Goal: Information Seeking & Learning: Find specific fact

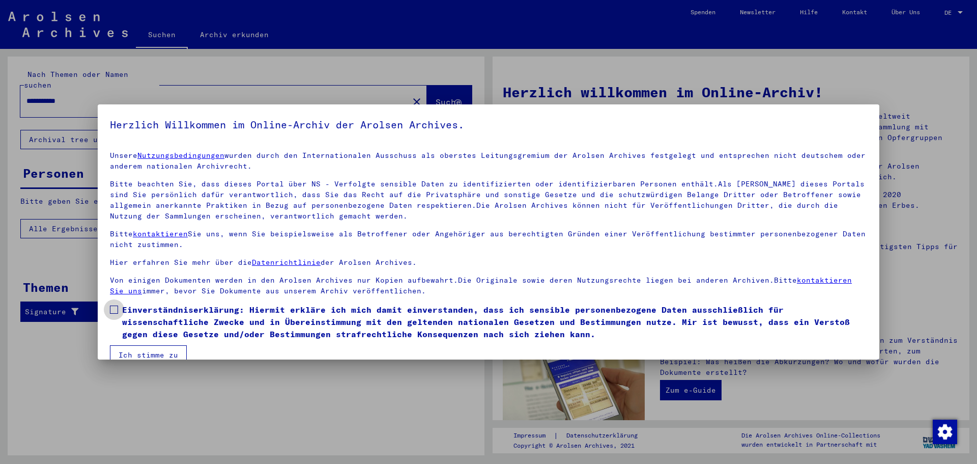
click at [116, 309] on span at bounding box center [114, 309] width 8 height 8
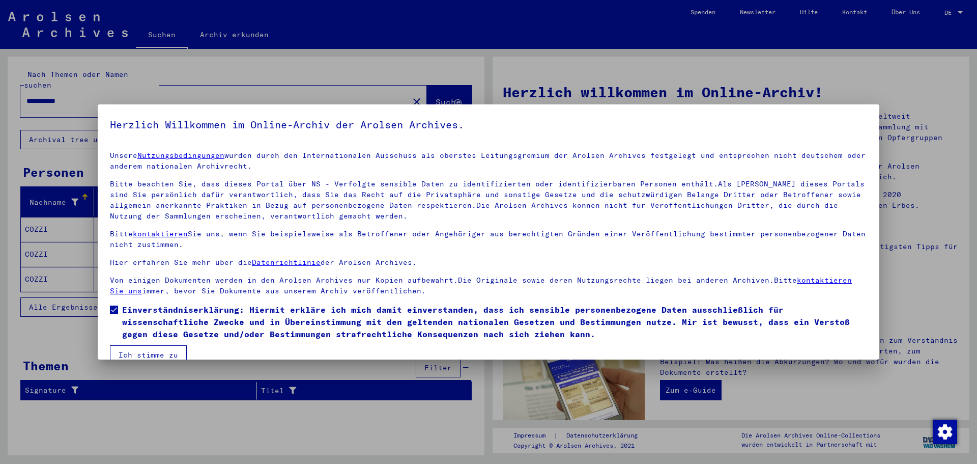
click at [133, 351] on button "Ich stimme zu" at bounding box center [148, 354] width 77 height 19
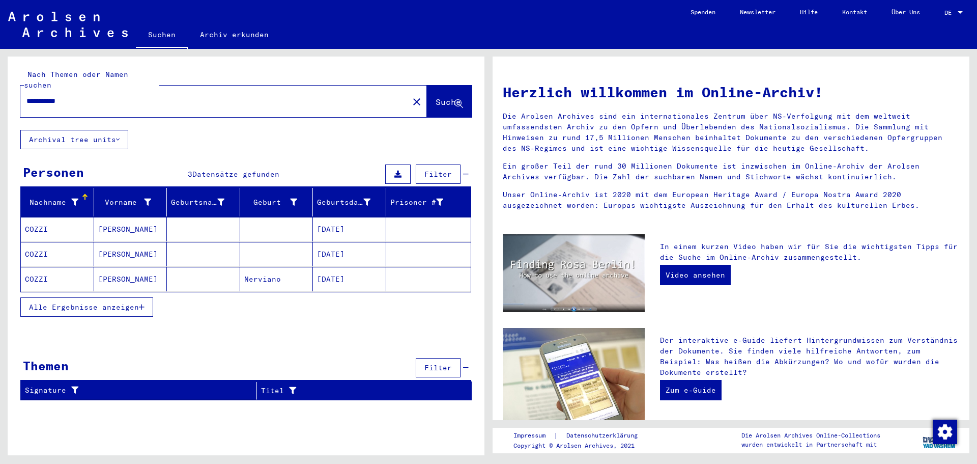
drag, startPoint x: 78, startPoint y: 88, endPoint x: 0, endPoint y: 86, distance: 77.9
click at [0, 86] on div "**********" at bounding box center [244, 252] width 489 height 406
type input "**********"
click at [439, 97] on span "Suche" at bounding box center [448, 102] width 25 height 10
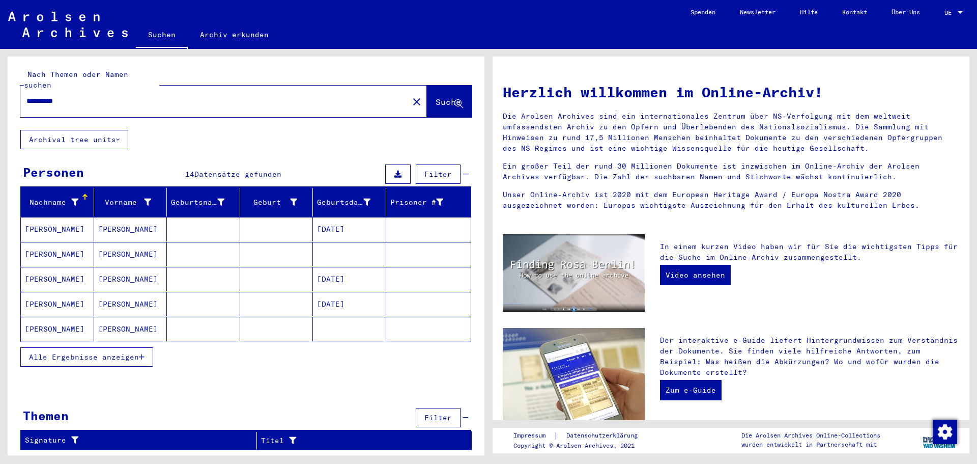
click at [53, 352] on span "Alle Ergebnisse anzeigen" at bounding box center [84, 356] width 110 height 9
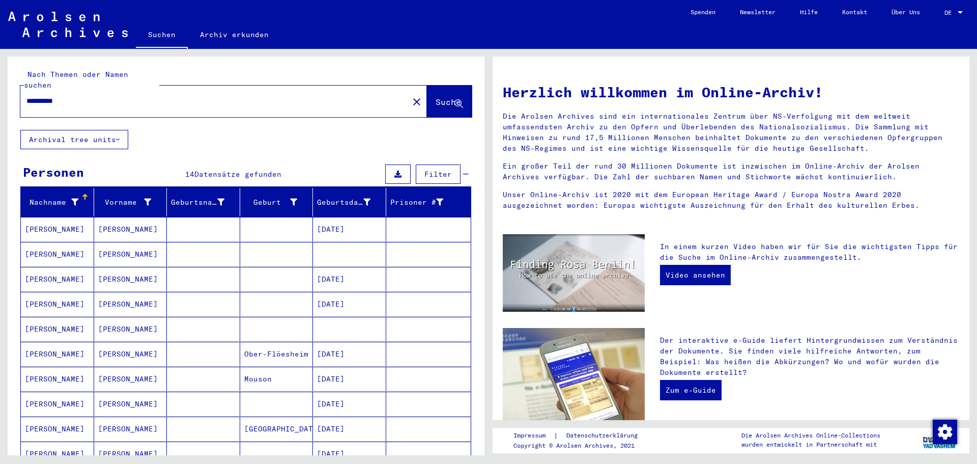
click at [151, 90] on div "**********" at bounding box center [208, 101] width 376 height 23
click at [144, 96] on input "**********" at bounding box center [211, 101] width 370 height 11
click at [427, 89] on button "Suche" at bounding box center [449, 102] width 45 height 32
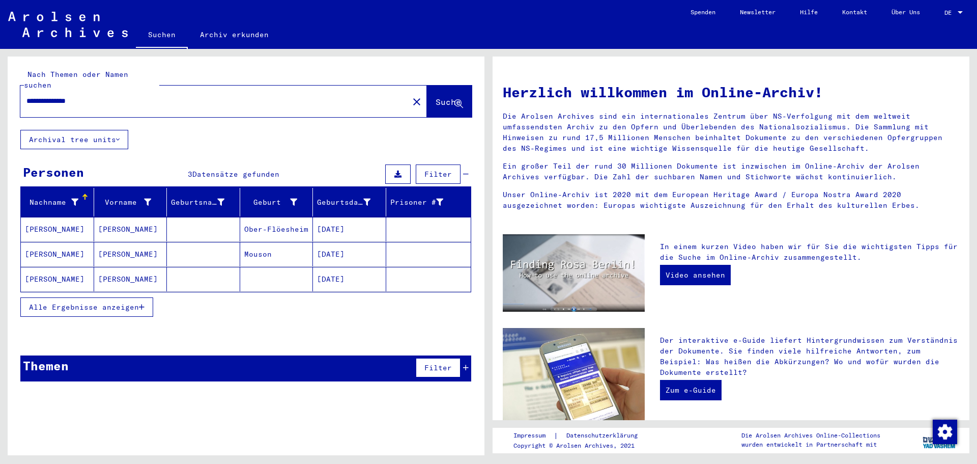
click at [39, 219] on mat-cell "[PERSON_NAME]" at bounding box center [57, 229] width 73 height 24
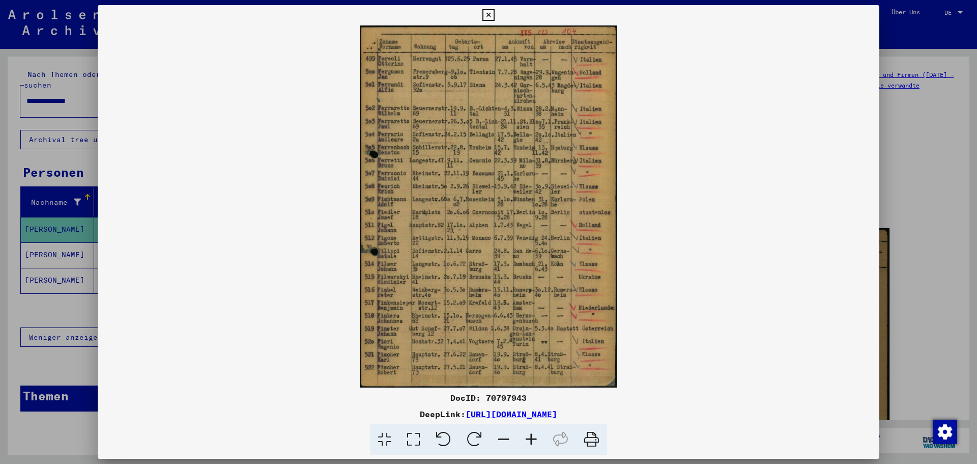
click at [492, 16] on icon at bounding box center [488, 15] width 12 height 12
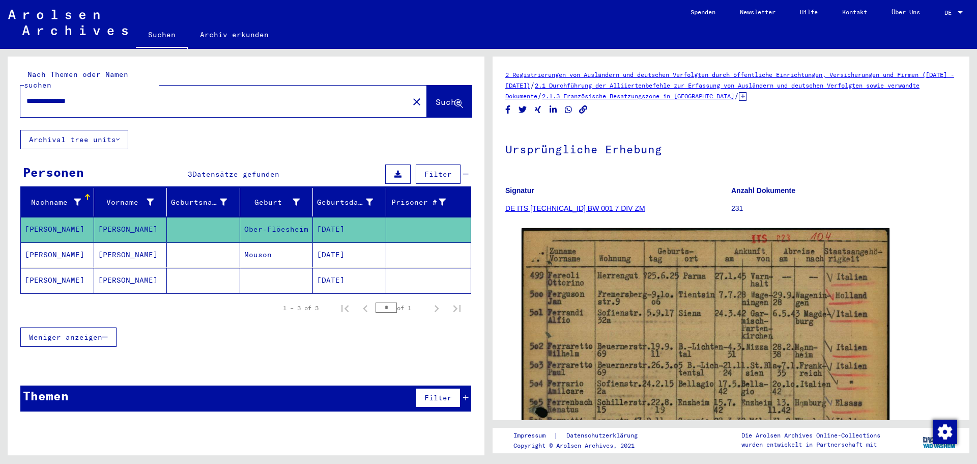
click at [42, 246] on mat-cell "[PERSON_NAME]" at bounding box center [57, 254] width 73 height 25
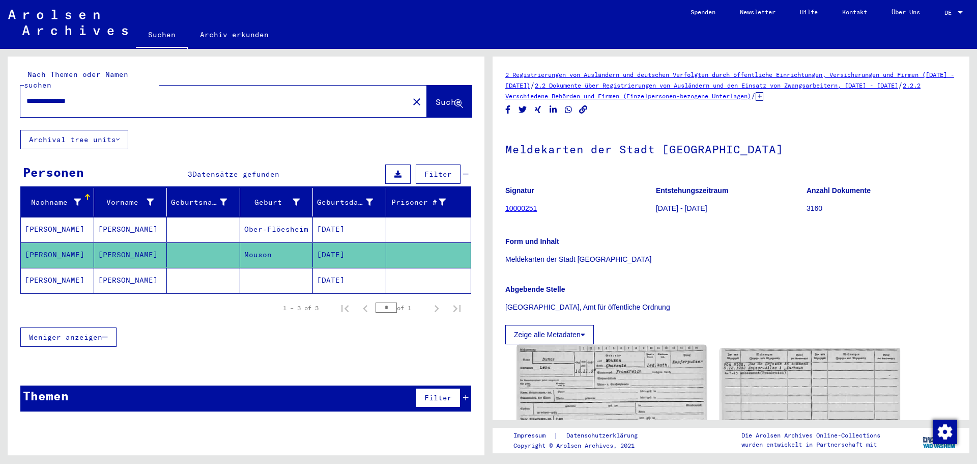
click at [595, 392] on img at bounding box center [611, 410] width 189 height 130
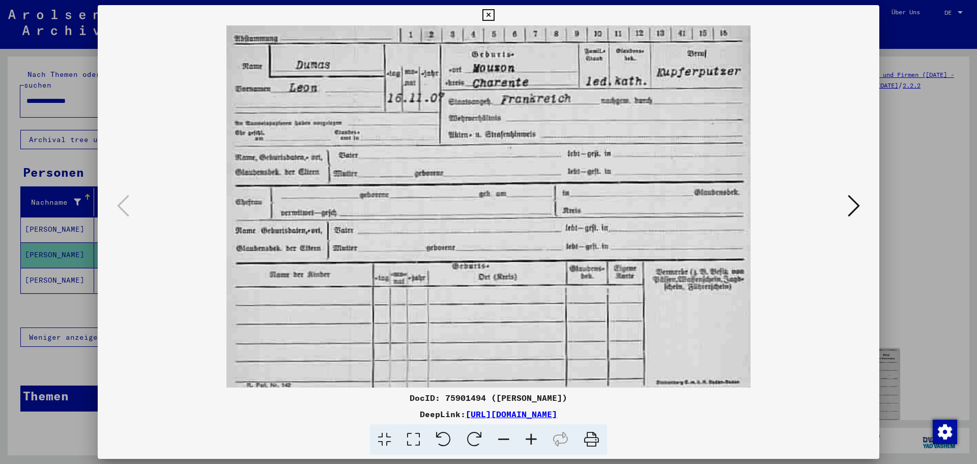
click at [849, 201] on icon at bounding box center [854, 205] width 12 height 24
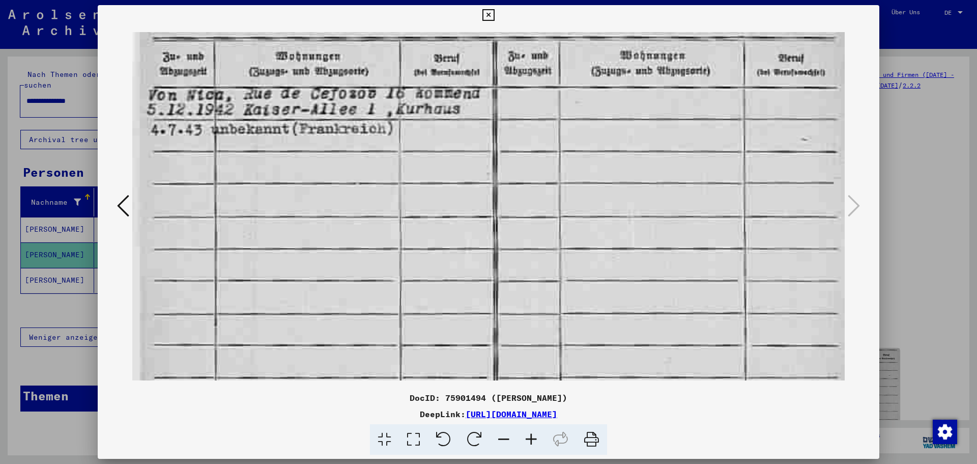
click at [497, 22] on button at bounding box center [488, 15] width 18 height 20
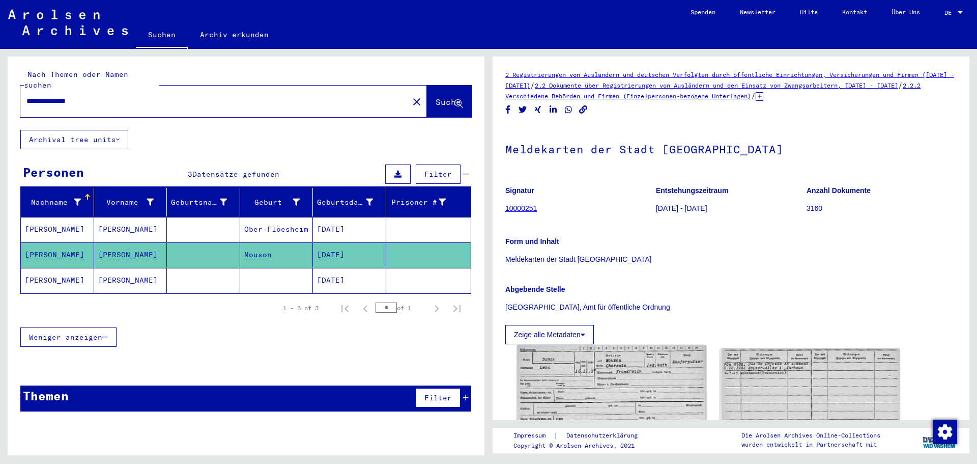
click at [616, 377] on img at bounding box center [611, 410] width 189 height 130
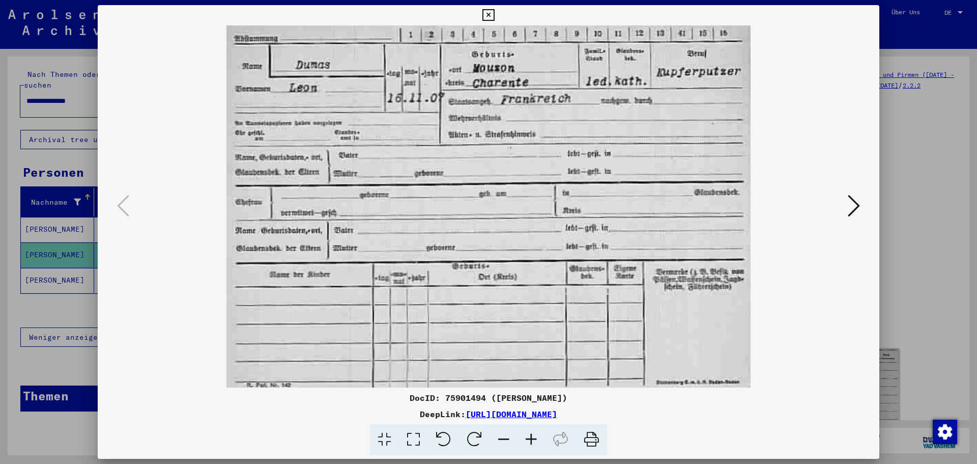
click at [852, 197] on icon at bounding box center [854, 205] width 12 height 24
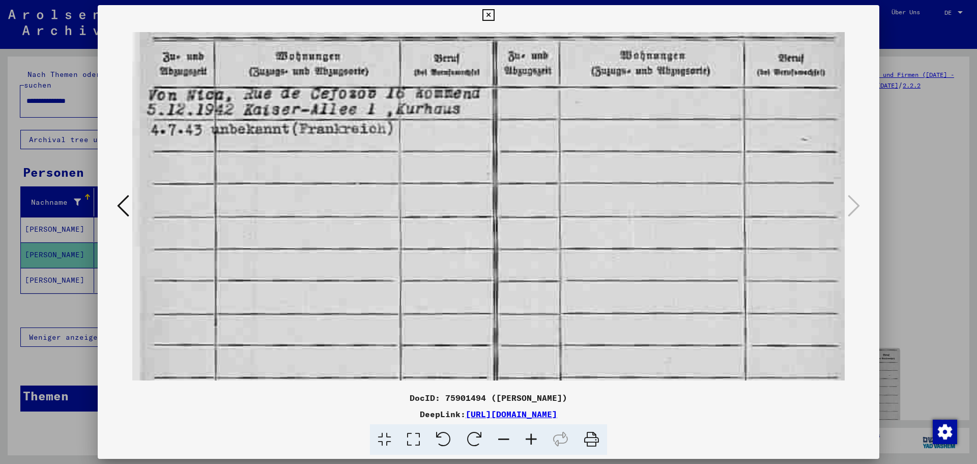
click at [489, 14] on icon at bounding box center [488, 15] width 12 height 12
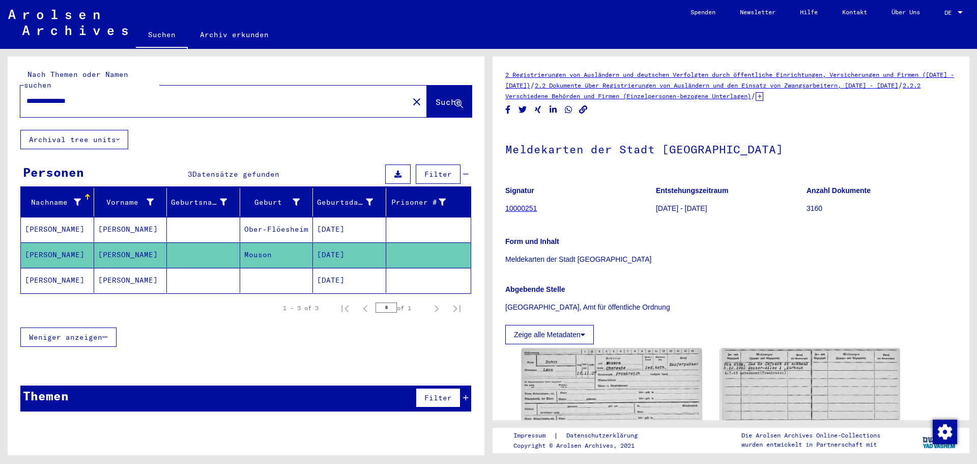
click at [52, 268] on mat-cell "[PERSON_NAME]" at bounding box center [57, 280] width 73 height 25
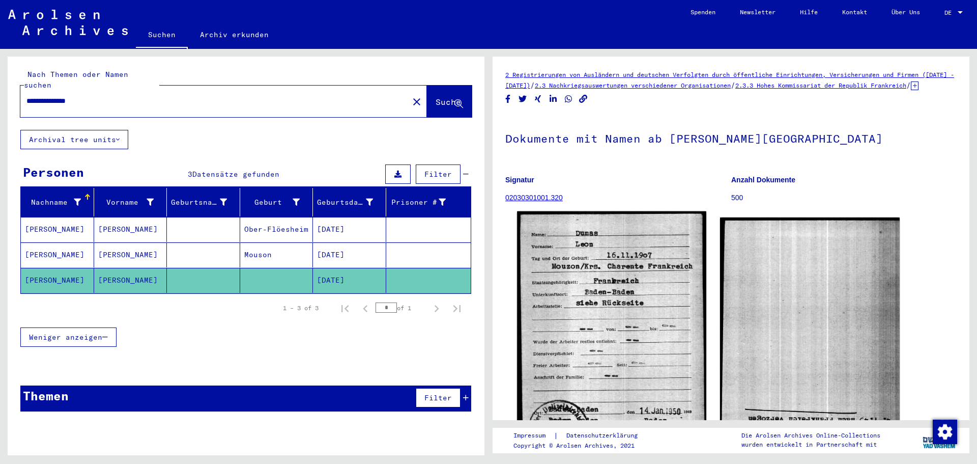
click at [560, 308] on img at bounding box center [611, 333] width 189 height 245
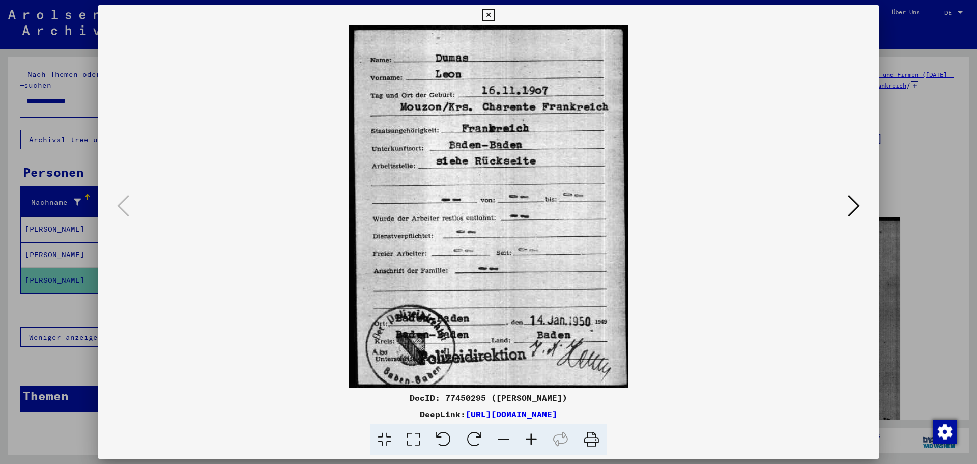
click at [857, 206] on icon at bounding box center [854, 205] width 12 height 24
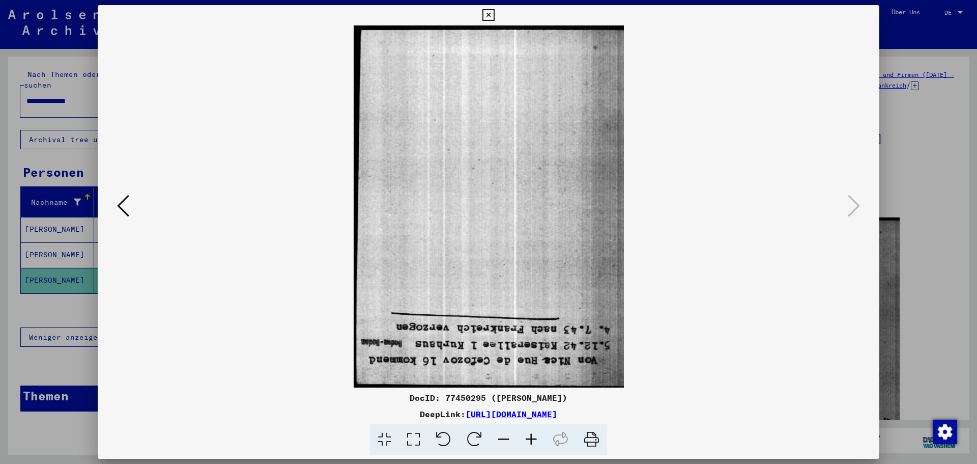
click at [492, 16] on icon at bounding box center [488, 15] width 12 height 12
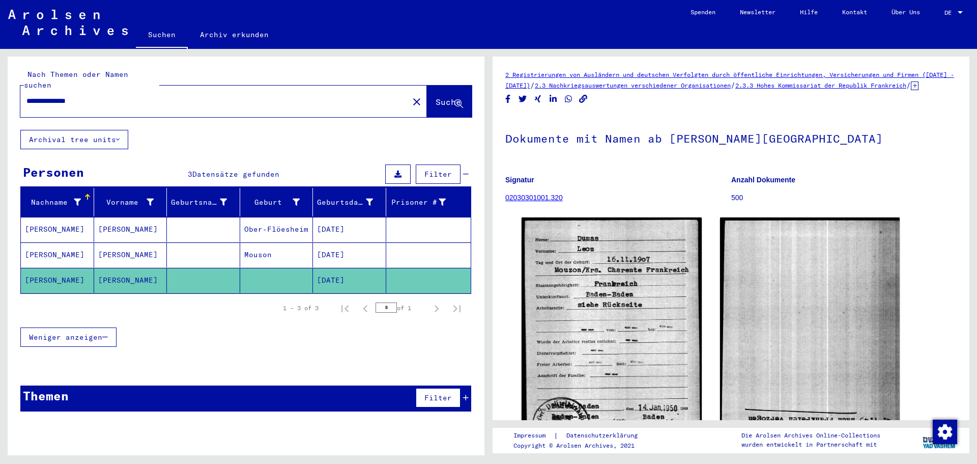
drag, startPoint x: 99, startPoint y: 88, endPoint x: 0, endPoint y: 84, distance: 98.8
click at [0, 84] on div "**********" at bounding box center [244, 252] width 489 height 406
click at [437, 97] on span "Suche" at bounding box center [448, 102] width 25 height 10
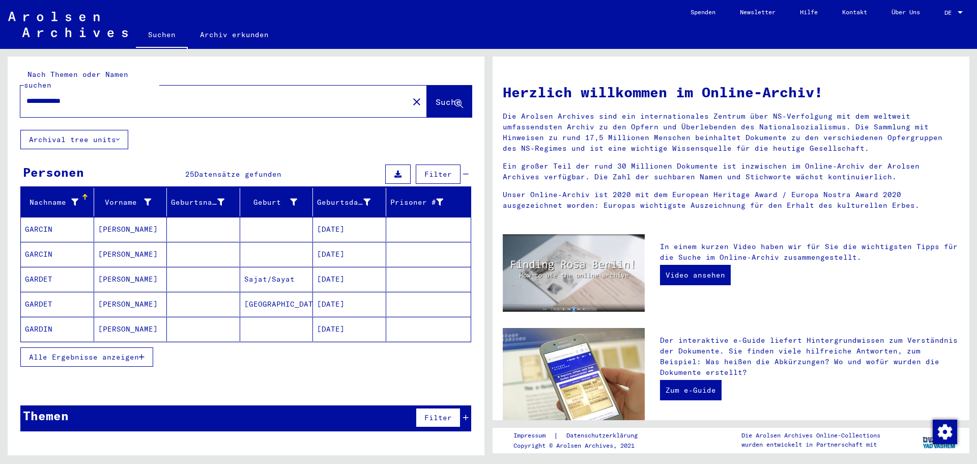
click at [92, 352] on span "Alle Ergebnisse anzeigen" at bounding box center [84, 356] width 110 height 9
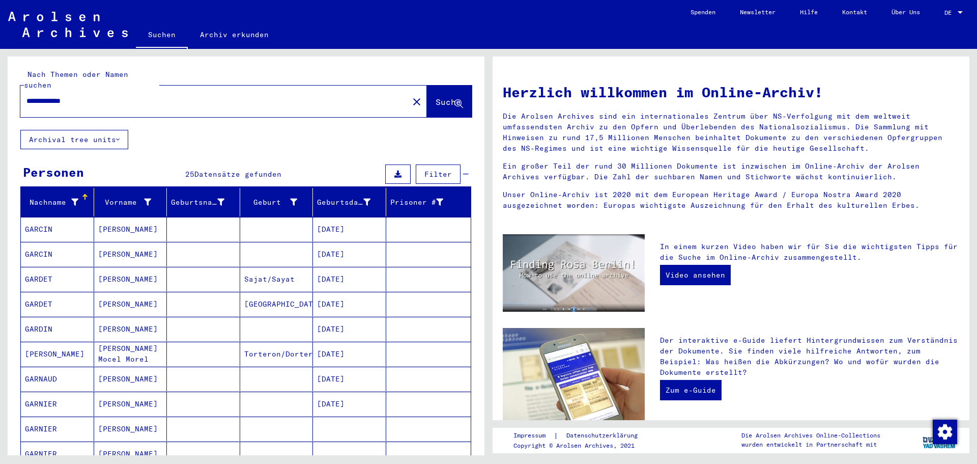
drag, startPoint x: 107, startPoint y: 89, endPoint x: 0, endPoint y: 92, distance: 106.9
click at [0, 92] on div "**********" at bounding box center [244, 252] width 489 height 406
paste input "text"
click at [436, 97] on span "Suche" at bounding box center [448, 102] width 25 height 10
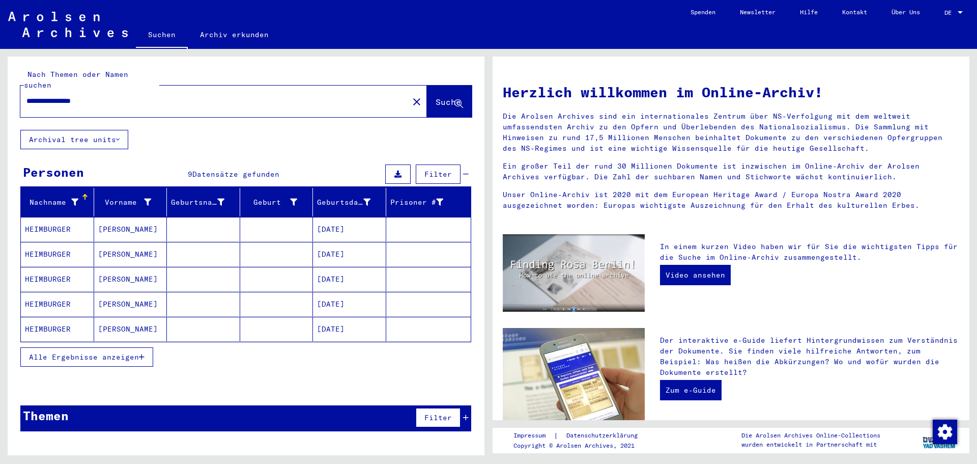
click at [88, 352] on span "Alle Ergebnisse anzeigen" at bounding box center [84, 356] width 110 height 9
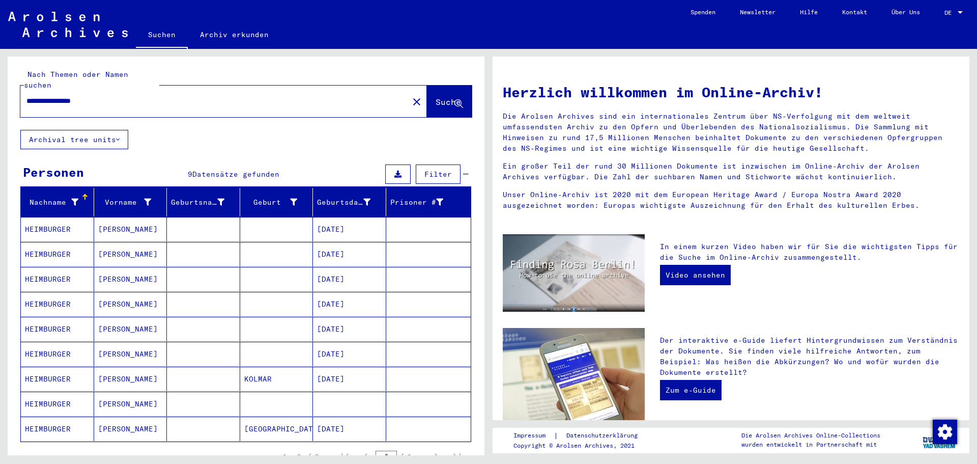
click at [48, 391] on mat-cell "HEIMBURGER" at bounding box center [57, 403] width 73 height 24
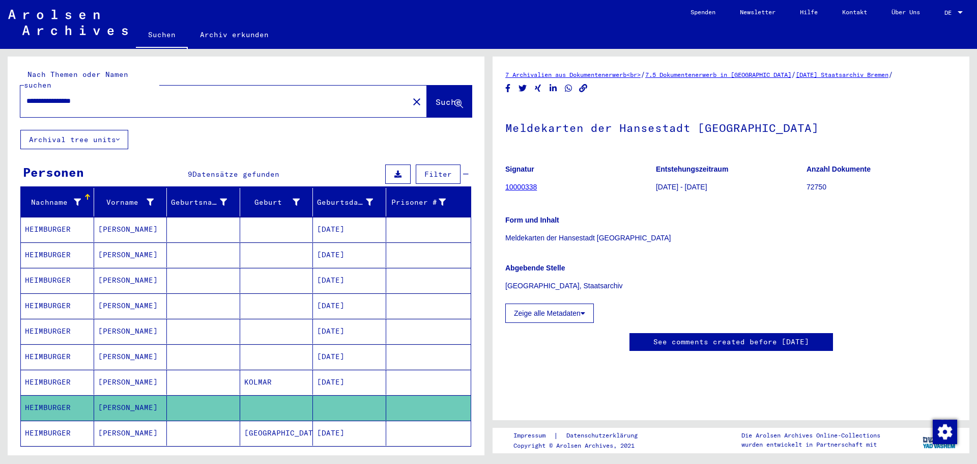
drag, startPoint x: 115, startPoint y: 91, endPoint x: 0, endPoint y: 79, distance: 115.7
click at [0, 79] on div "**********" at bounding box center [244, 252] width 489 height 406
type input "**********"
click at [436, 97] on span "Suche" at bounding box center [448, 102] width 25 height 10
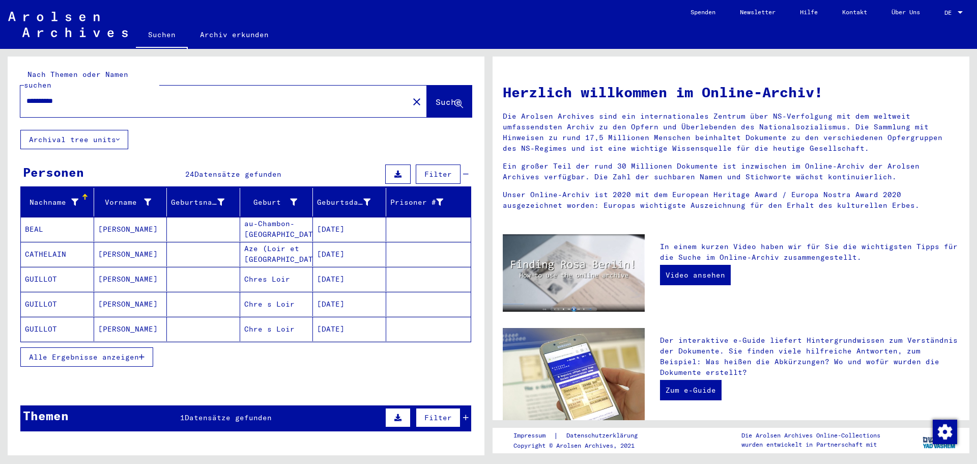
click at [65, 352] on span "Alle Ergebnisse anzeigen" at bounding box center [84, 356] width 110 height 9
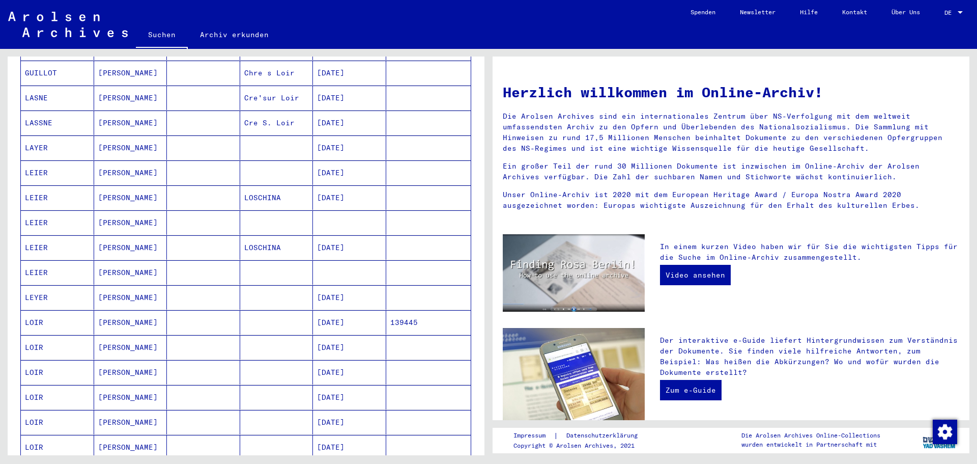
scroll to position [260, 0]
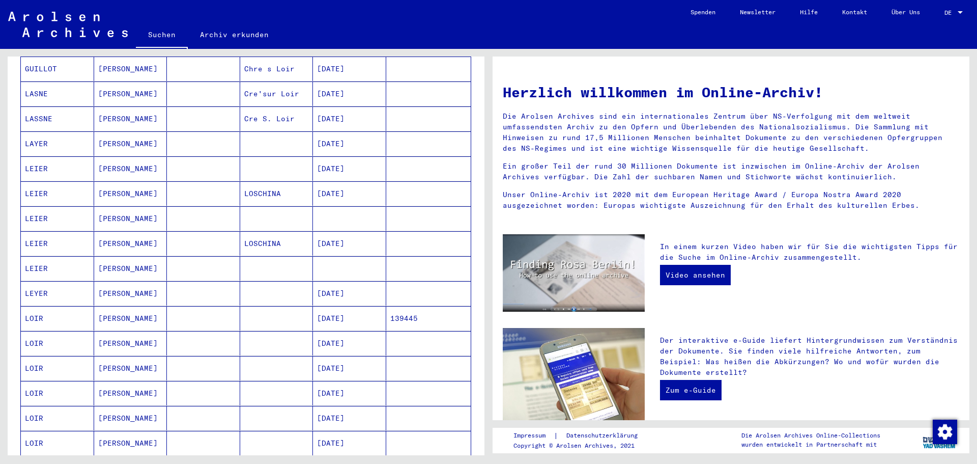
click at [45, 307] on mat-cell "LOIR" at bounding box center [57, 318] width 73 height 24
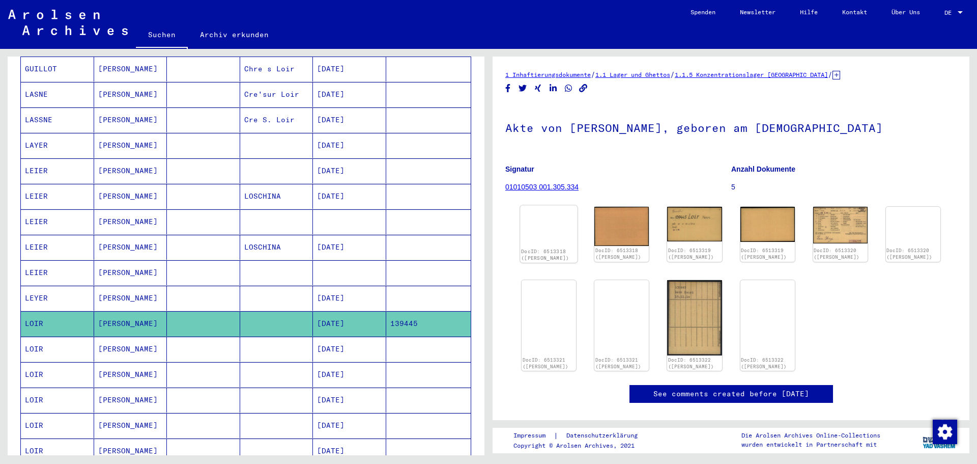
click at [547, 206] on img at bounding box center [549, 206] width 58 height 0
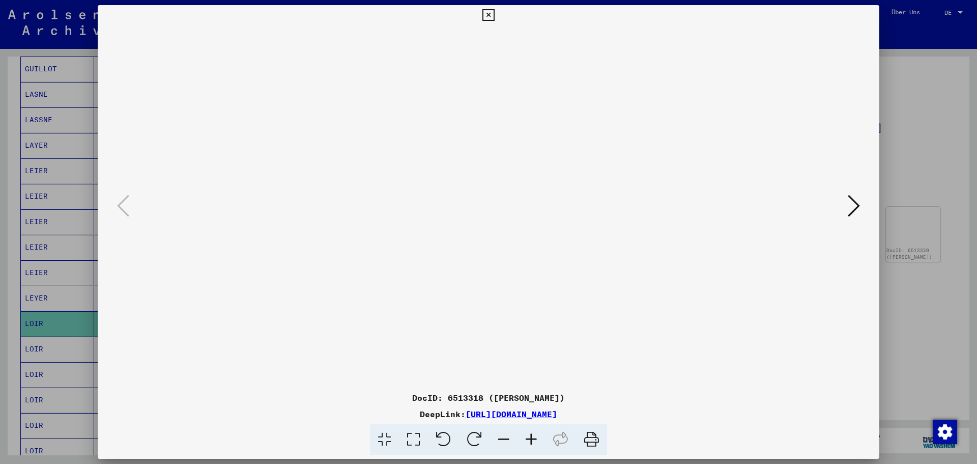
click at [851, 207] on icon at bounding box center [854, 205] width 12 height 24
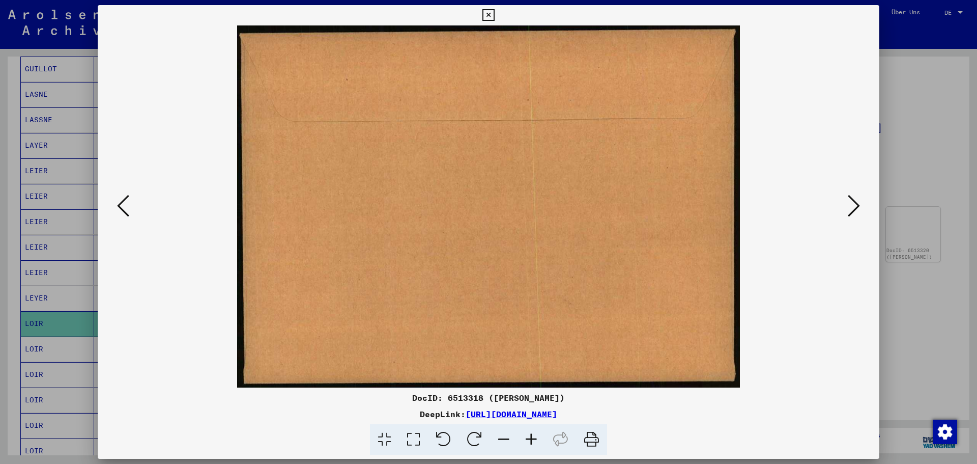
click at [851, 207] on icon at bounding box center [854, 205] width 12 height 24
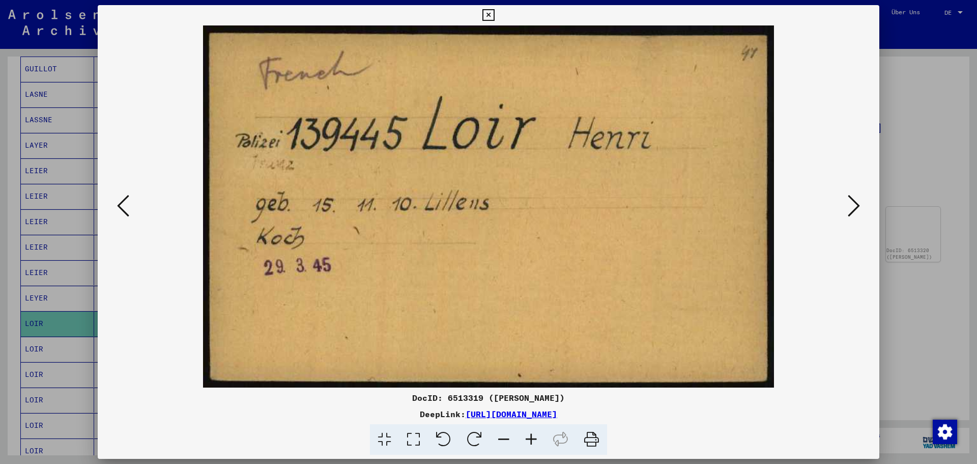
click at [851, 207] on icon at bounding box center [854, 205] width 12 height 24
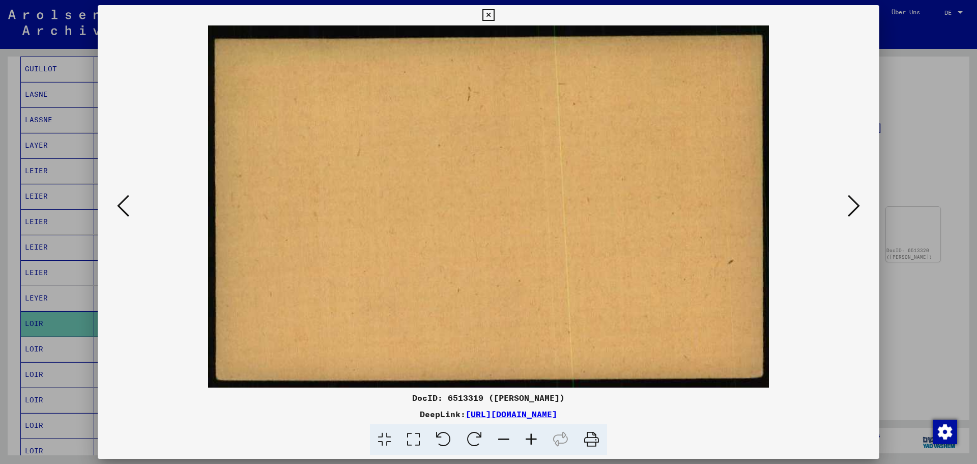
click at [851, 207] on icon at bounding box center [854, 205] width 12 height 24
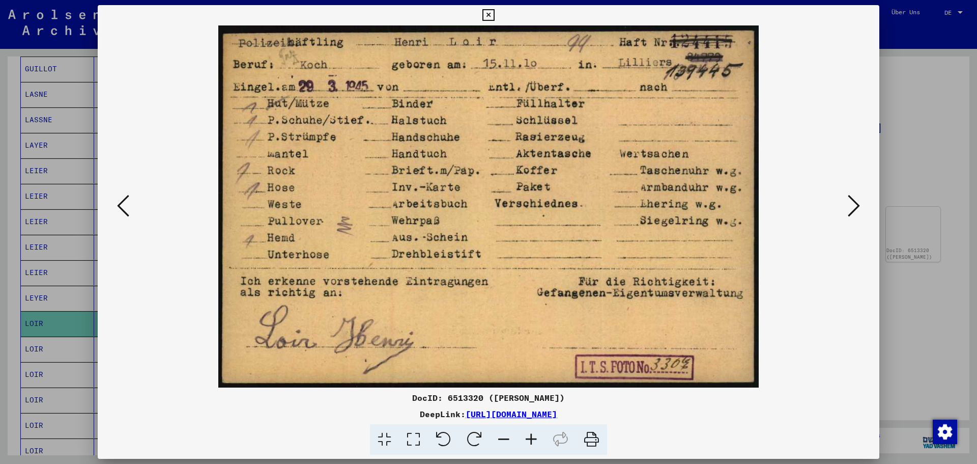
click at [851, 207] on icon at bounding box center [854, 205] width 12 height 24
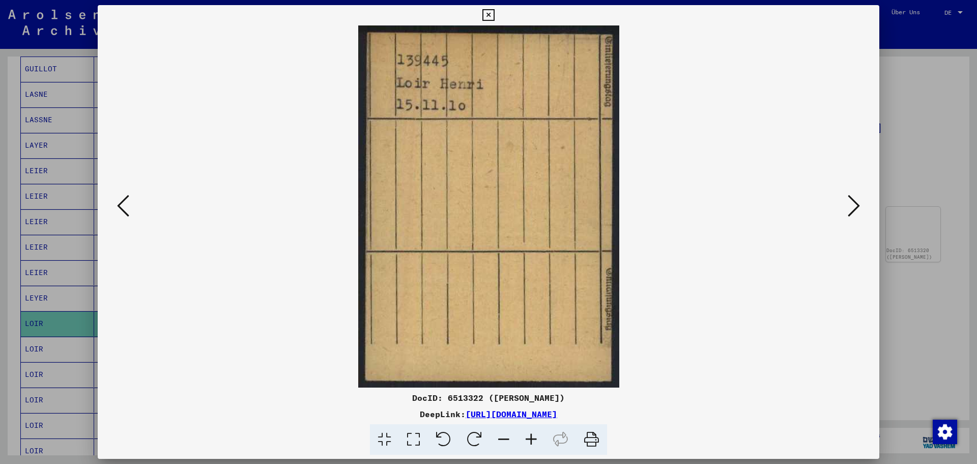
click at [851, 207] on icon at bounding box center [854, 205] width 12 height 24
click at [486, 14] on icon at bounding box center [488, 15] width 12 height 12
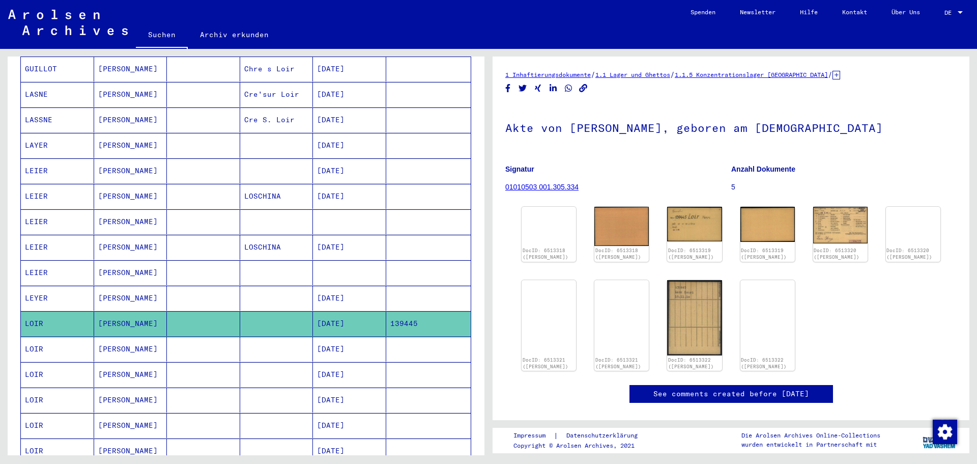
click at [49, 415] on icon at bounding box center [42, 423] width 25 height 41
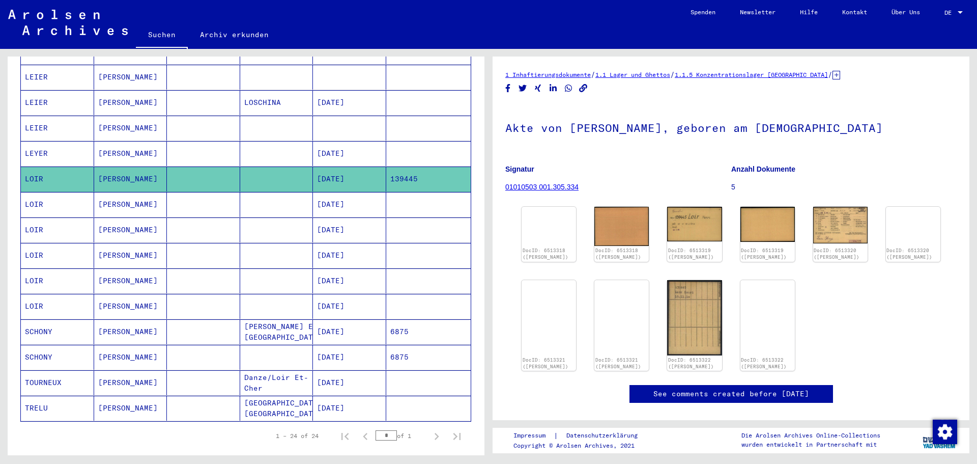
scroll to position [420, 0]
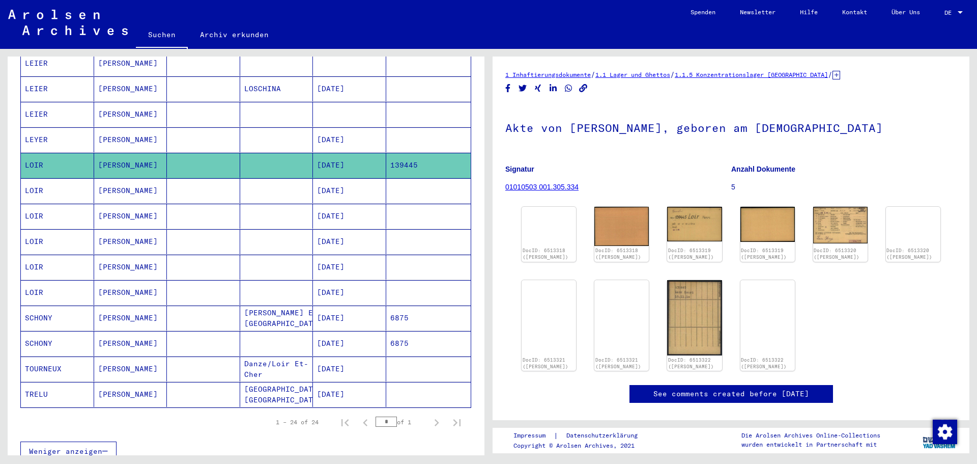
click at [52, 257] on mat-cell "LOIR" at bounding box center [57, 266] width 73 height 25
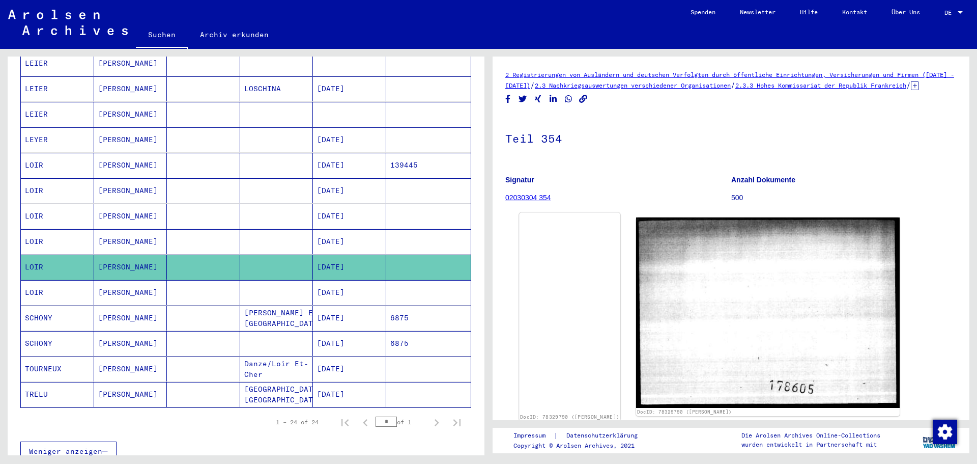
click at [620, 212] on img at bounding box center [569, 212] width 101 height 0
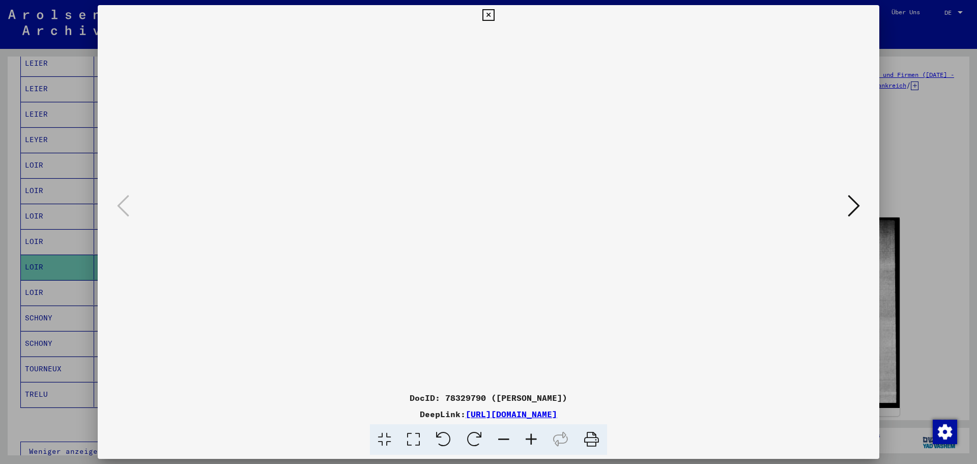
click at [857, 200] on icon at bounding box center [854, 205] width 12 height 24
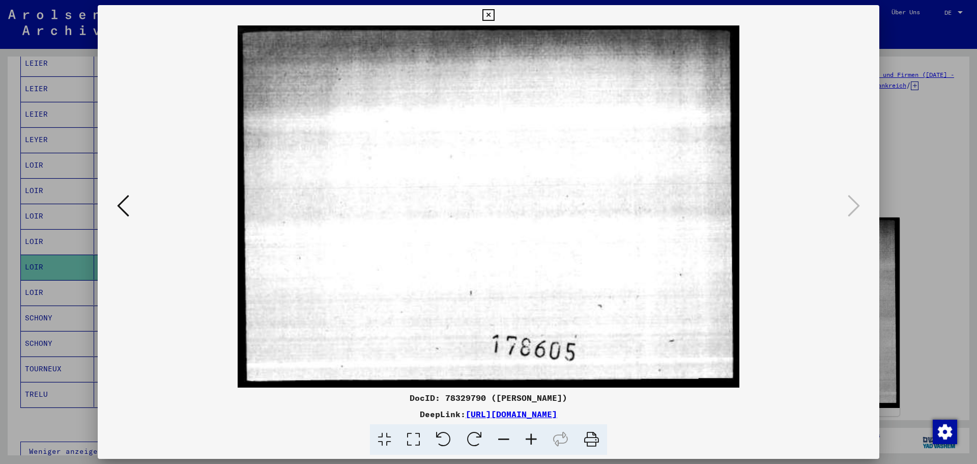
click at [117, 208] on icon at bounding box center [123, 205] width 12 height 24
click at [852, 206] on icon at bounding box center [854, 205] width 12 height 24
click at [491, 14] on icon at bounding box center [488, 15] width 12 height 12
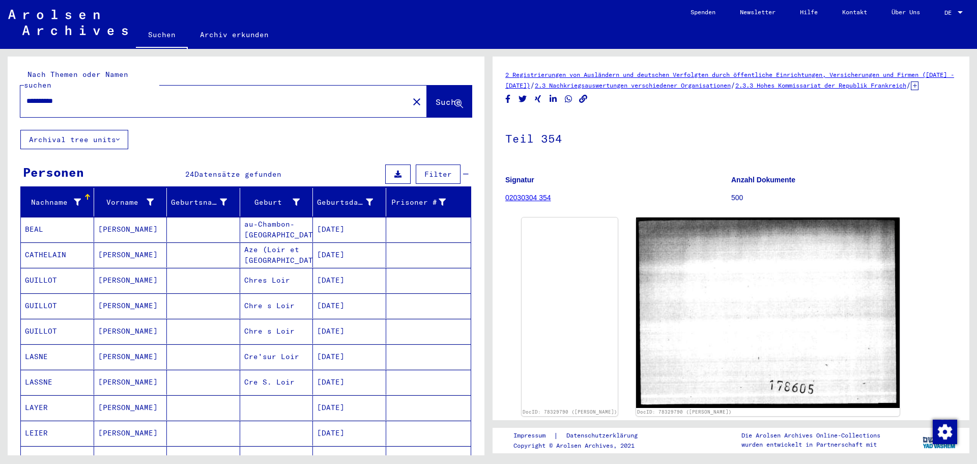
drag, startPoint x: 138, startPoint y: 83, endPoint x: 50, endPoint y: 85, distance: 88.6
click at [50, 90] on div "**********" at bounding box center [211, 101] width 382 height 23
drag, startPoint x: 78, startPoint y: 91, endPoint x: 0, endPoint y: 85, distance: 78.6
click at [0, 85] on div "**********" at bounding box center [244, 252] width 489 height 406
type input "**********"
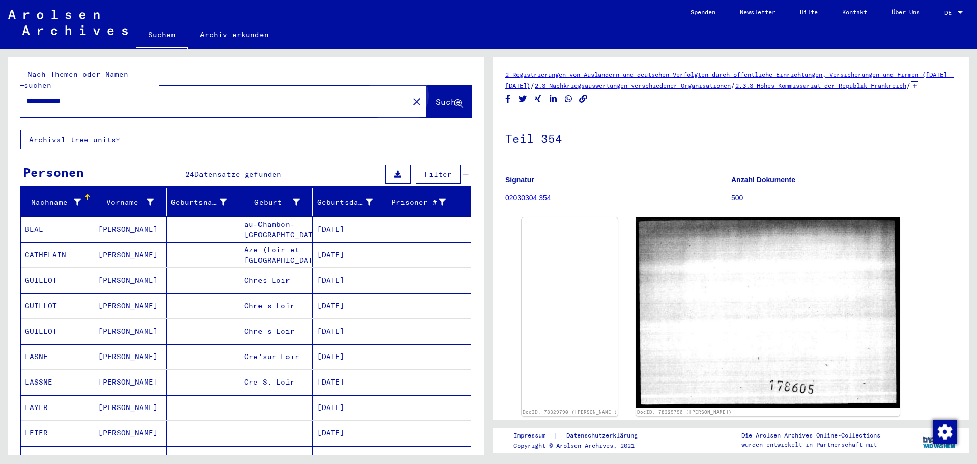
click at [436, 97] on span "Suche" at bounding box center [449, 102] width 27 height 11
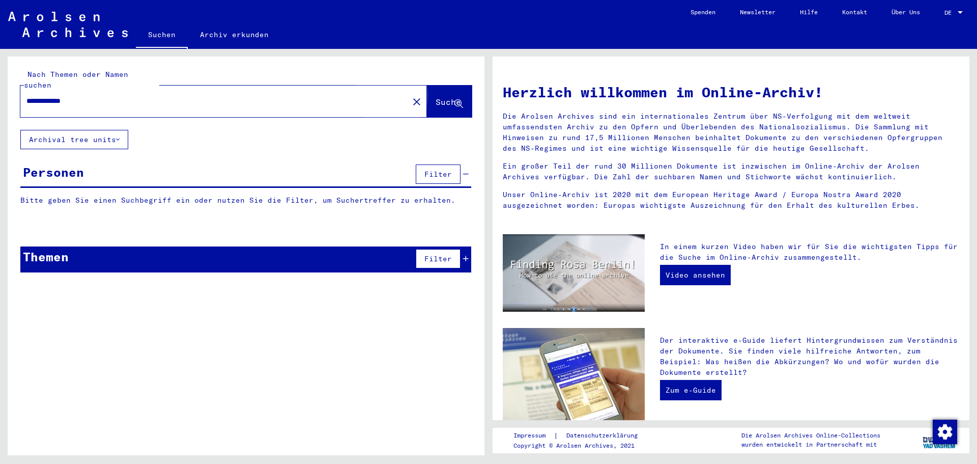
click at [436, 97] on span "Suche" at bounding box center [449, 102] width 27 height 11
